Goal: Information Seeking & Learning: Find specific fact

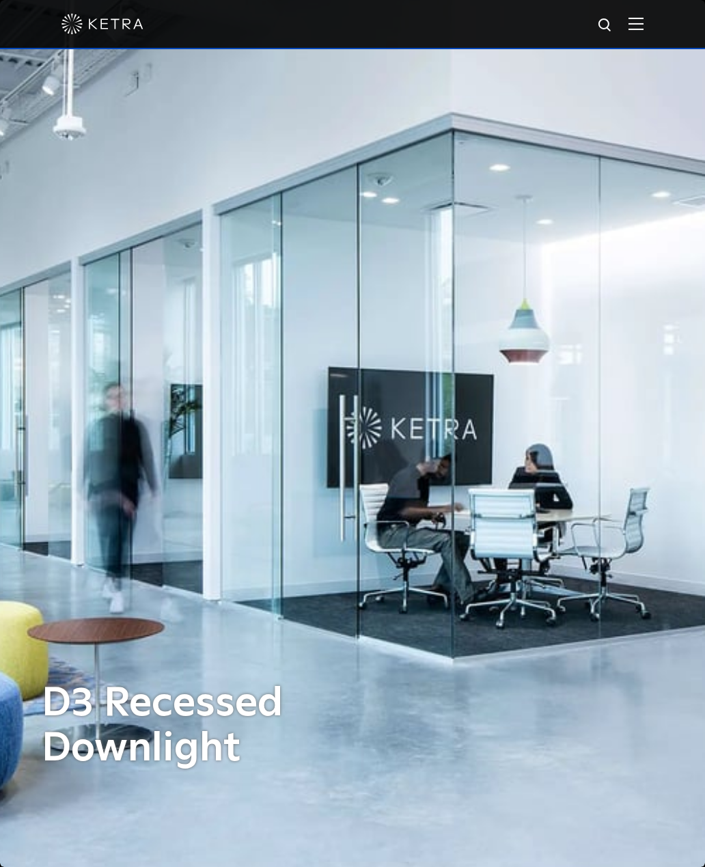
click at [642, 24] on img at bounding box center [636, 23] width 15 height 13
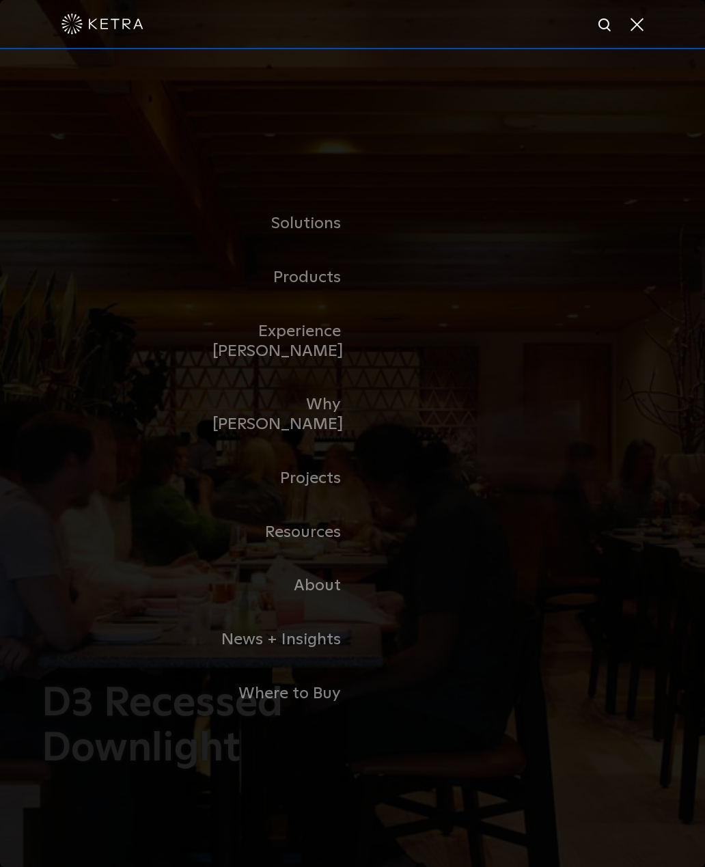
click at [424, 23] on div at bounding box center [352, 24] width 582 height 48
click at [608, 24] on img at bounding box center [605, 25] width 17 height 17
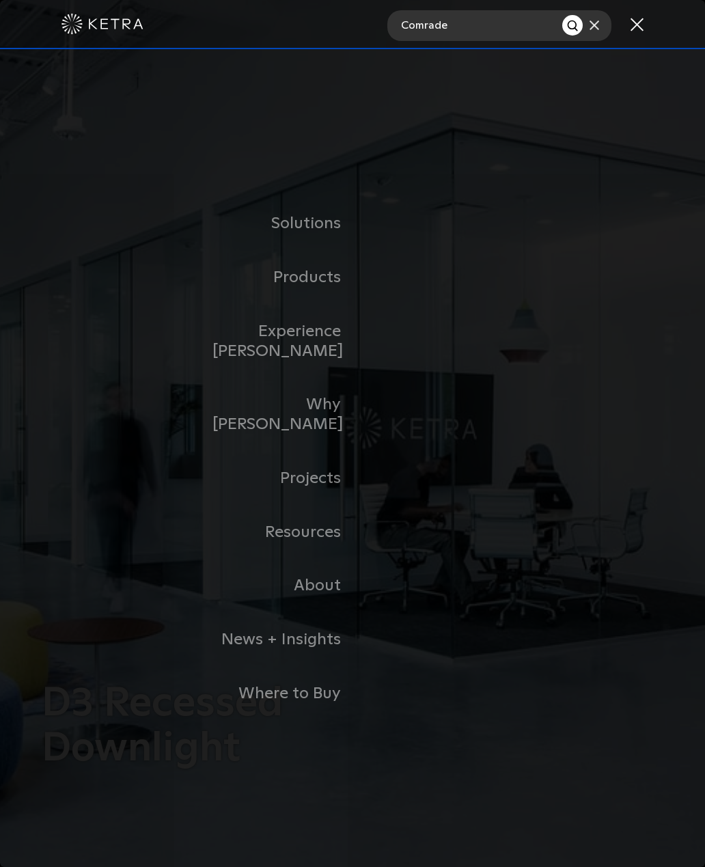
click at [560, 11] on input "Comrade" at bounding box center [474, 25] width 175 height 31
click at [596, 29] on img at bounding box center [595, 25] width 10 height 10
click at [607, 25] on img at bounding box center [605, 25] width 17 height 17
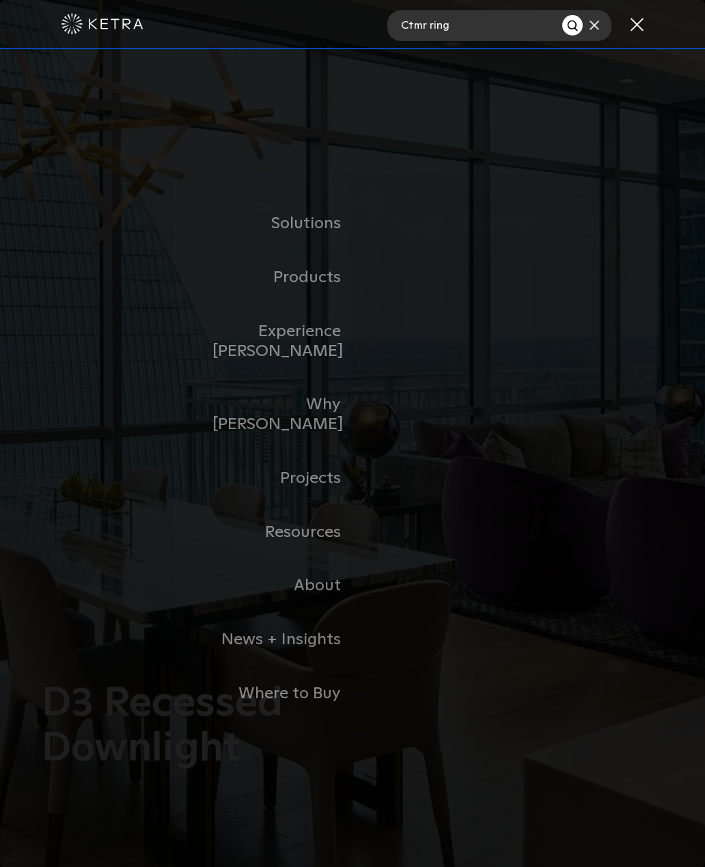
type input "Ctmr ring"
click at [574, 26] on img "Search" at bounding box center [573, 26] width 14 height 14
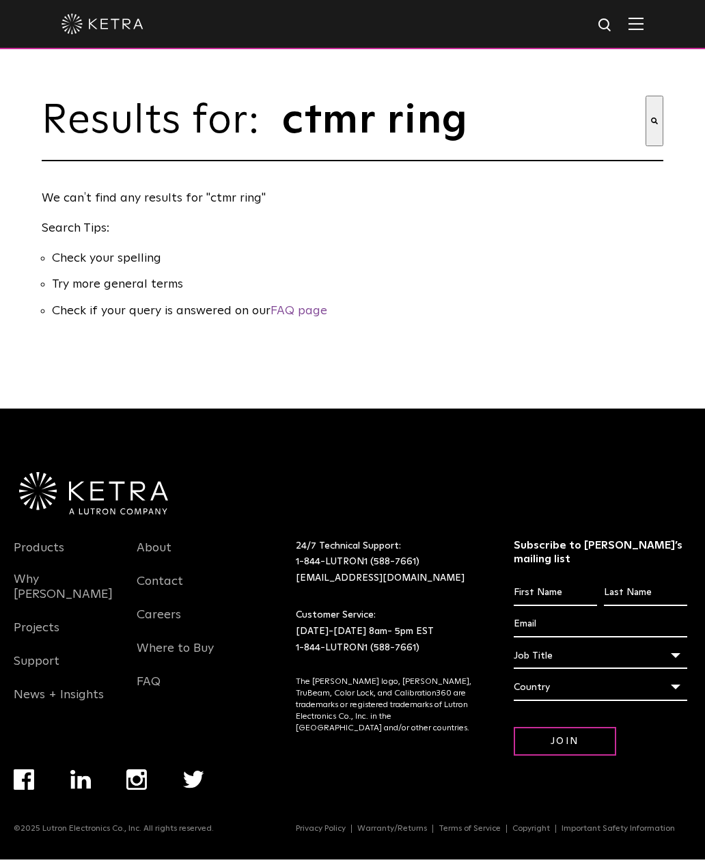
click at [609, 25] on img at bounding box center [605, 25] width 17 height 17
click at [514, 31] on input "ctmr ring" at bounding box center [476, 25] width 179 height 31
type input "ctmr adapter"
click at [576, 23] on img "Search" at bounding box center [577, 26] width 14 height 14
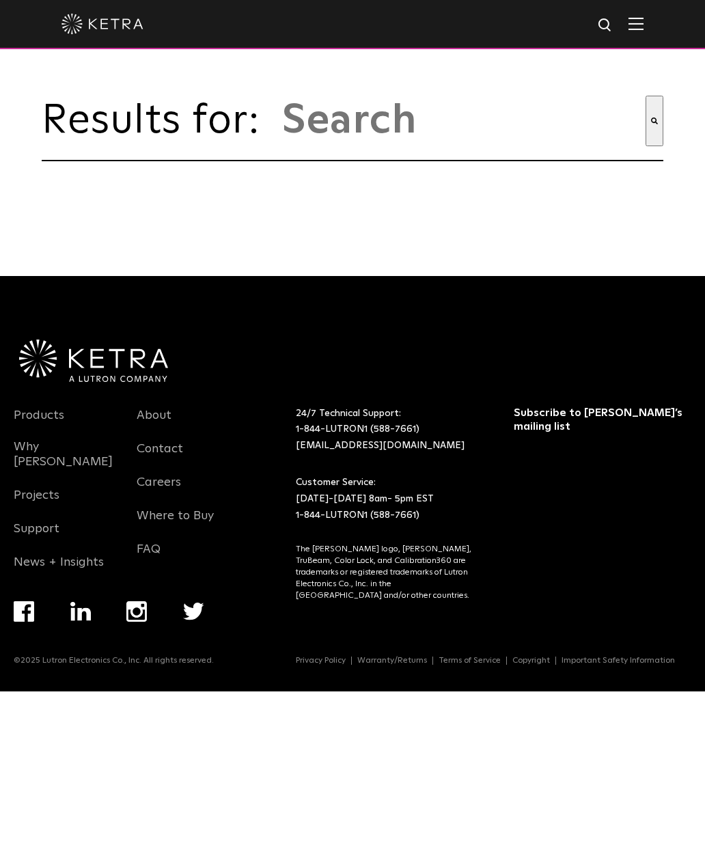
type input "ctmr adapter"
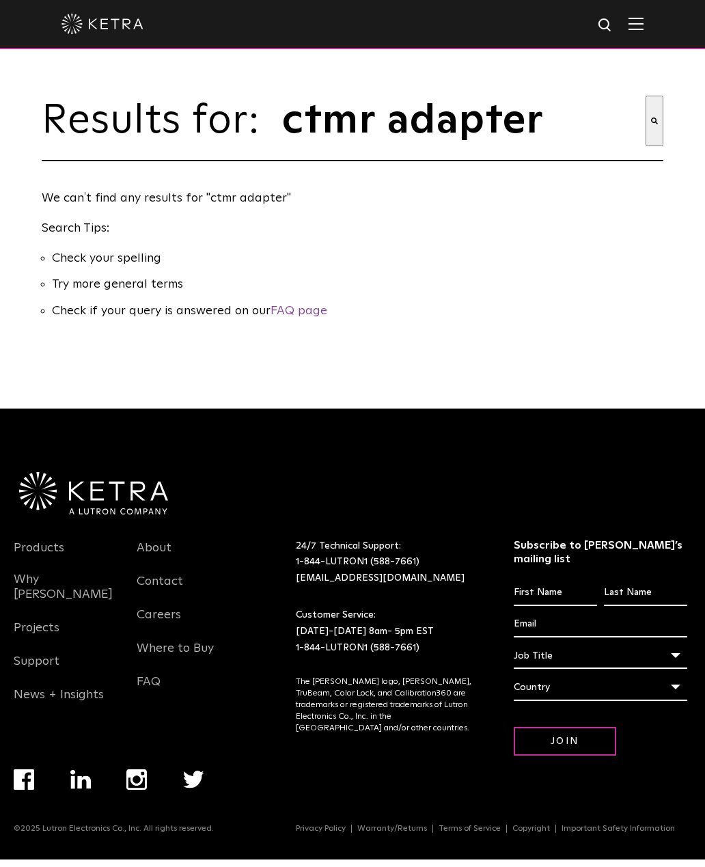
click at [601, 133] on input "ctmr adapter" at bounding box center [463, 121] width 365 height 51
type input "c"
type input "D3adxx"
click at [655, 136] on button "Search" at bounding box center [655, 121] width 18 height 51
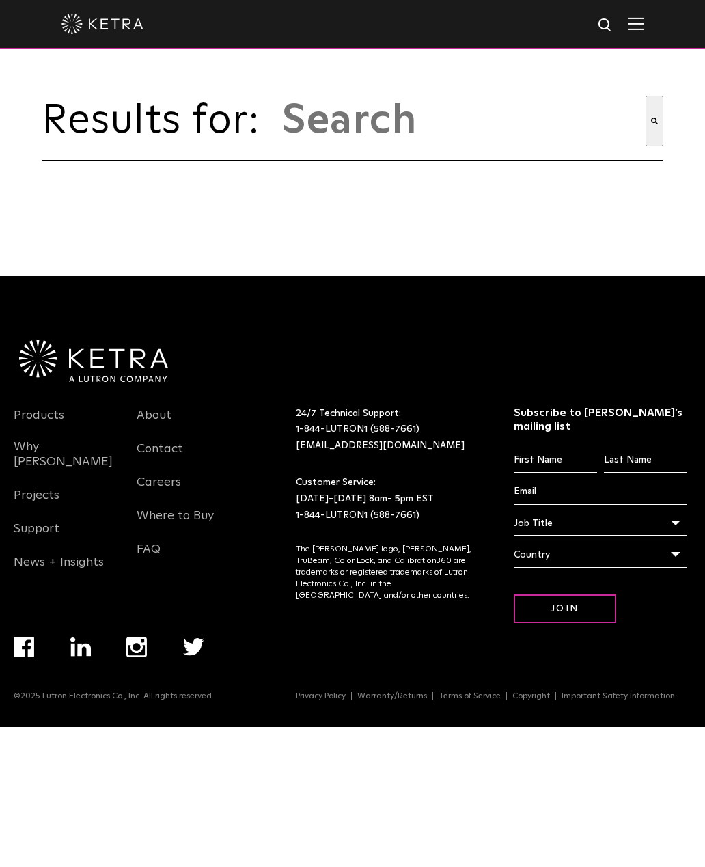
click at [605, 24] on img at bounding box center [605, 25] width 17 height 17
type input "D3adxx adapter"
click at [581, 26] on img "Search" at bounding box center [577, 26] width 14 height 14
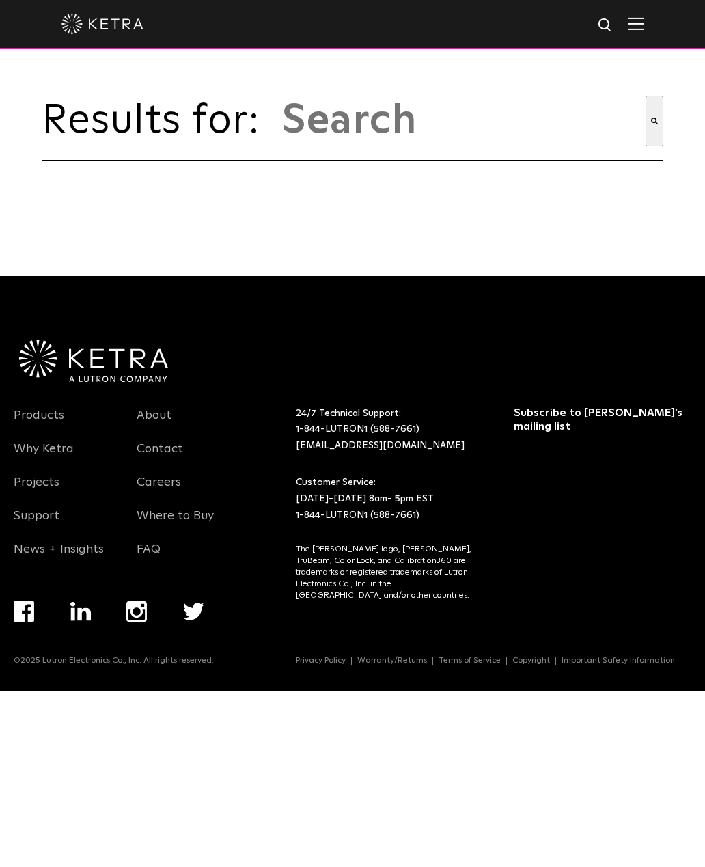
type input "ctmr adapter"
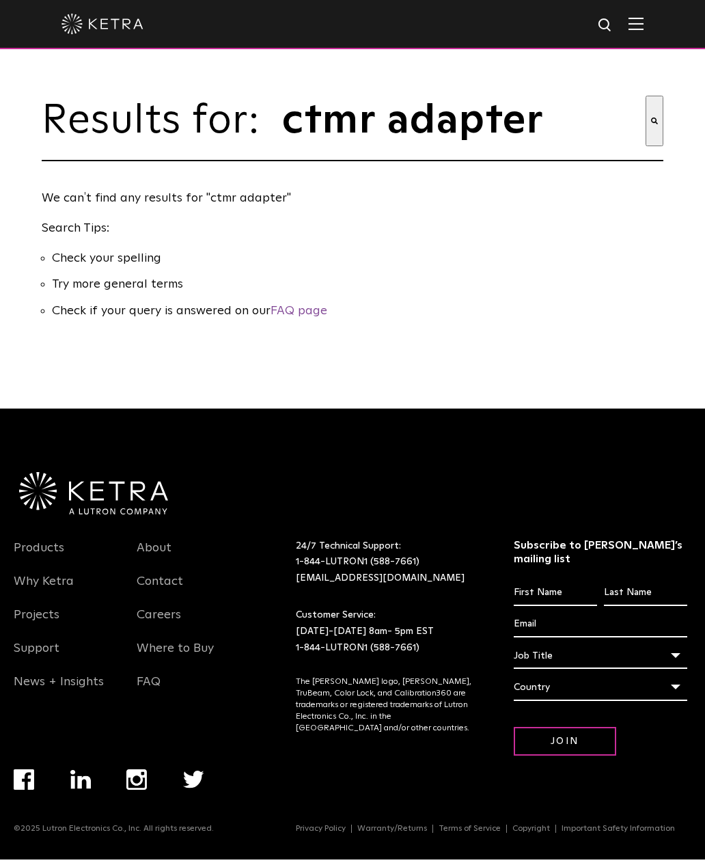
click at [611, 23] on img at bounding box center [605, 25] width 17 height 17
type input "c"
type input "Collar adapter"
click at [581, 22] on img "Search" at bounding box center [577, 26] width 14 height 14
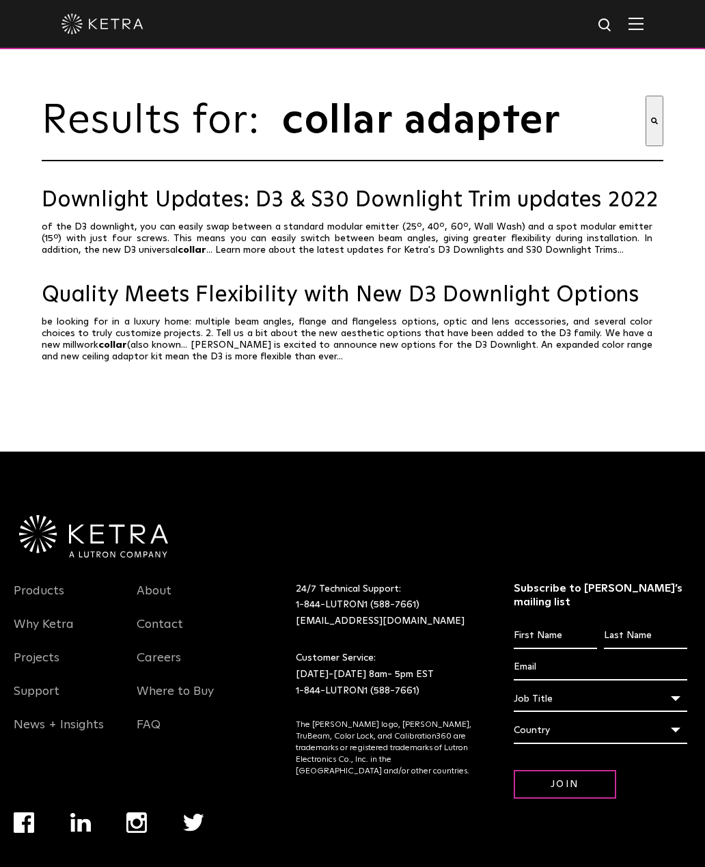
click at [450, 212] on link "Downlight Updates: D3 & S30 Downlight Trim updates 2022" at bounding box center [353, 201] width 622 height 24
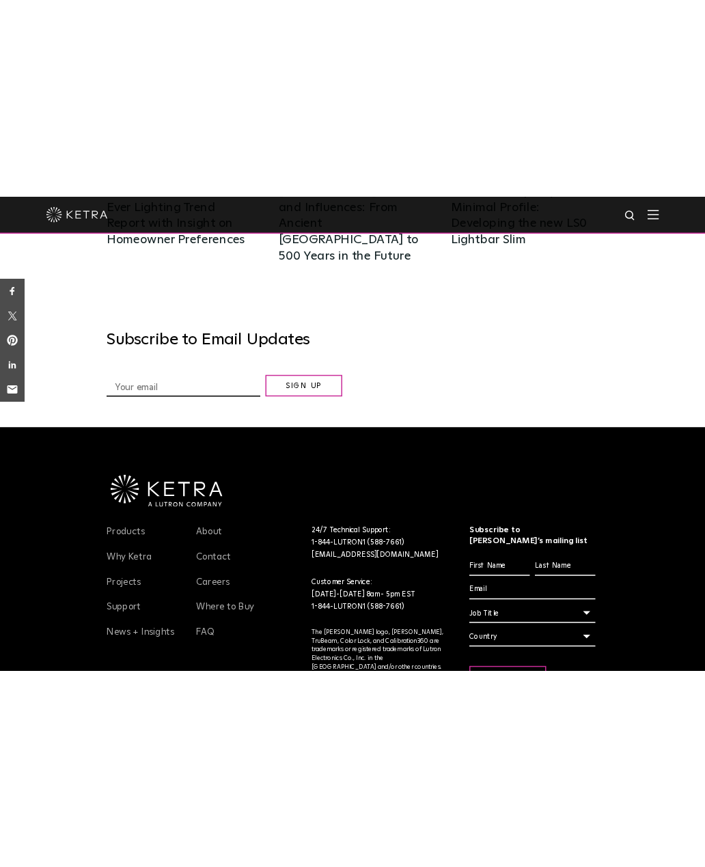
scroll to position [2372, 0]
